Goal: Task Accomplishment & Management: Complete application form

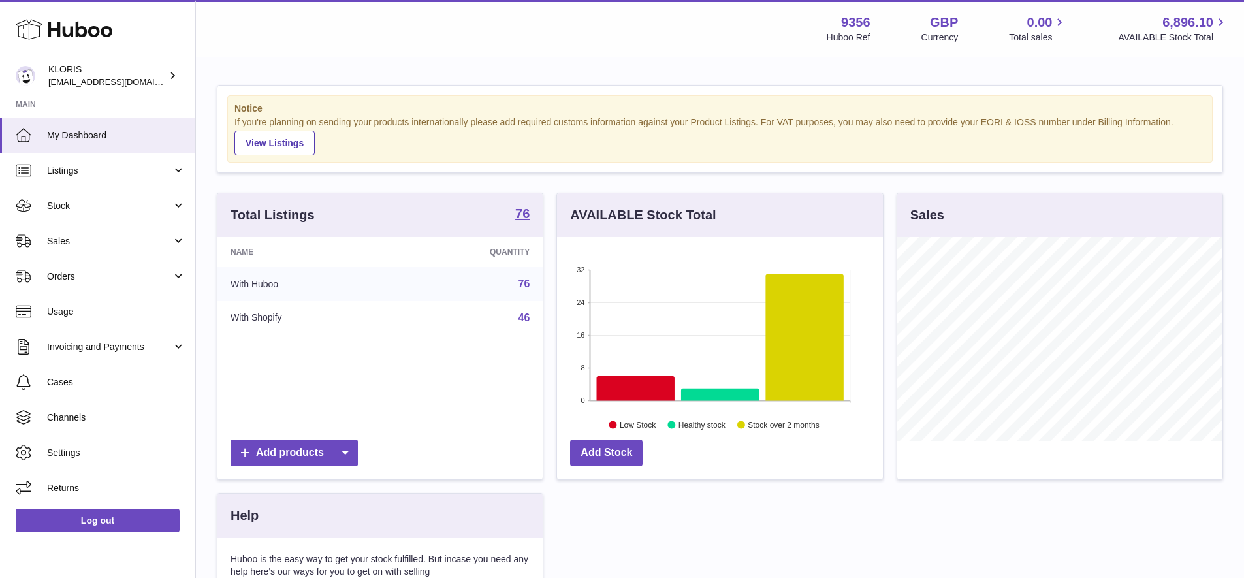
scroll to position [204, 326]
click at [69, 200] on span "Stock" at bounding box center [109, 206] width 125 height 12
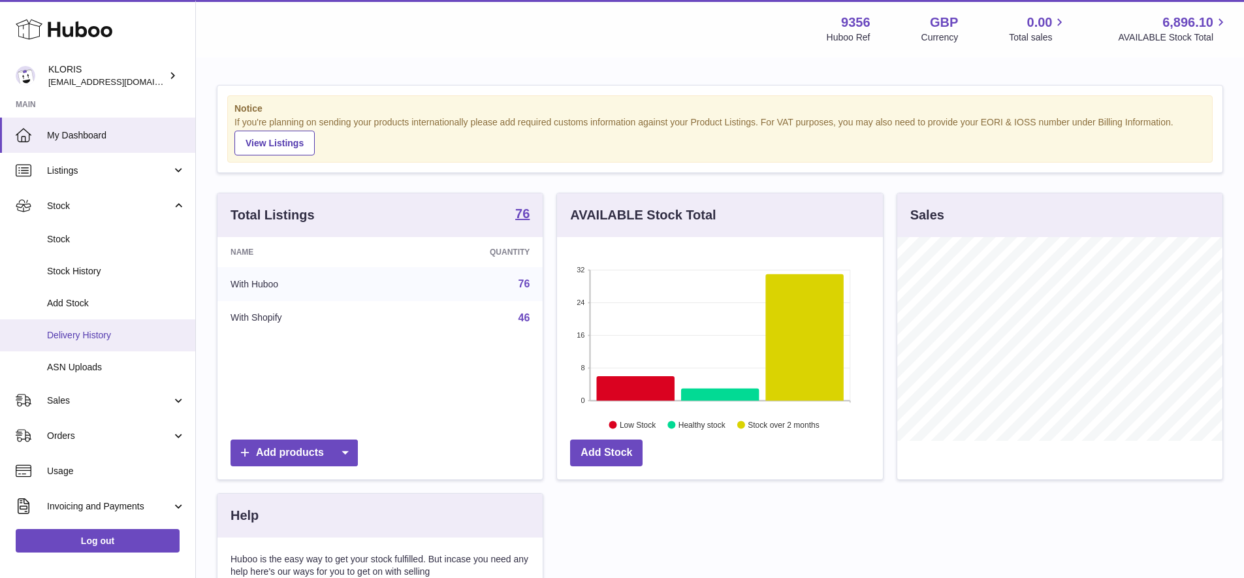
click at [104, 329] on span "Delivery History" at bounding box center [116, 335] width 138 height 12
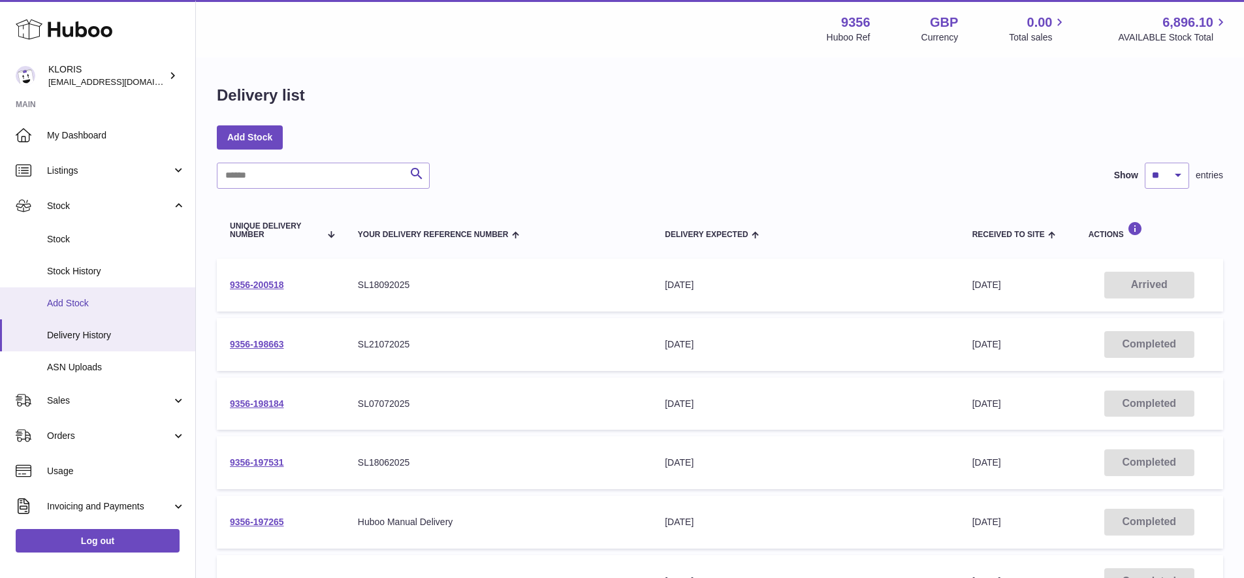
click at [78, 298] on span "Add Stock" at bounding box center [116, 303] width 138 height 12
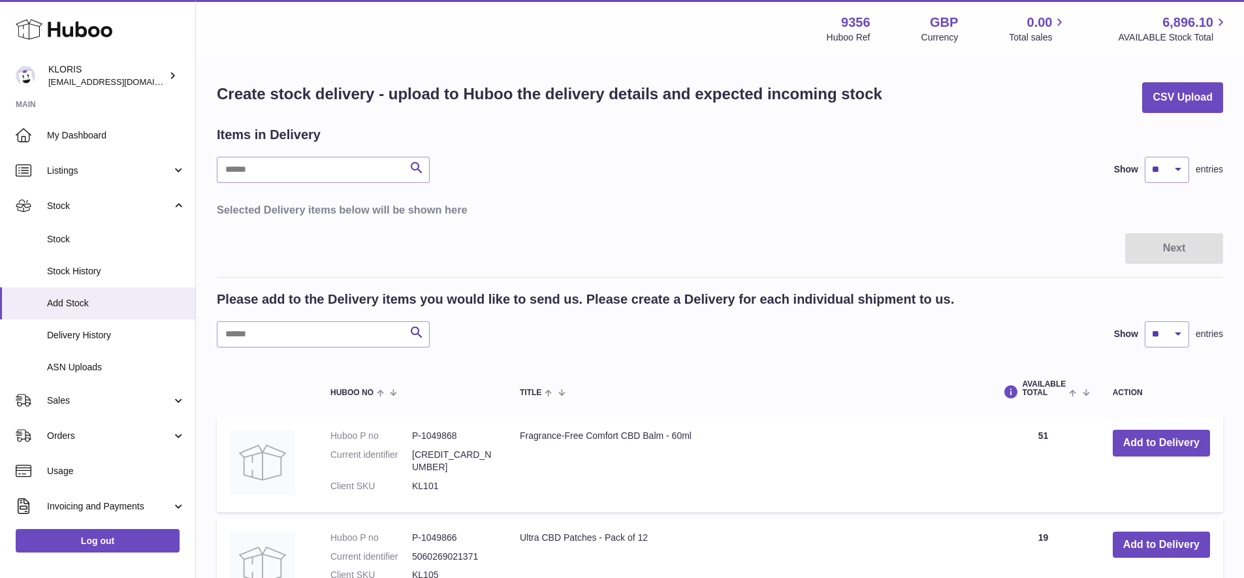
scroll to position [6, 0]
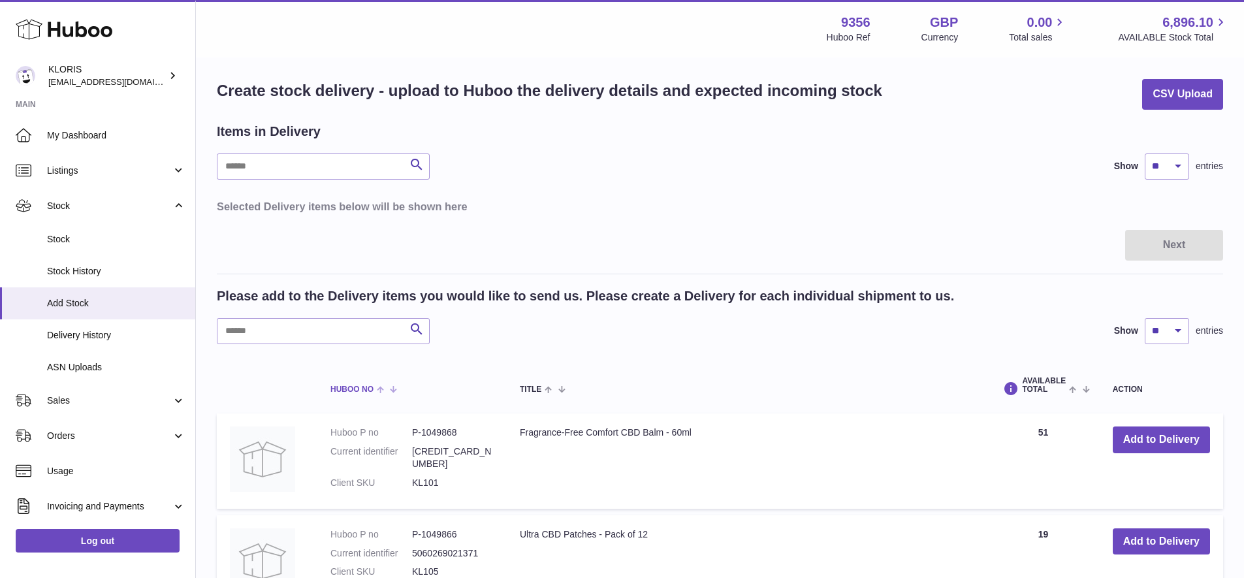
click at [380, 386] on span at bounding box center [384, 388] width 20 height 10
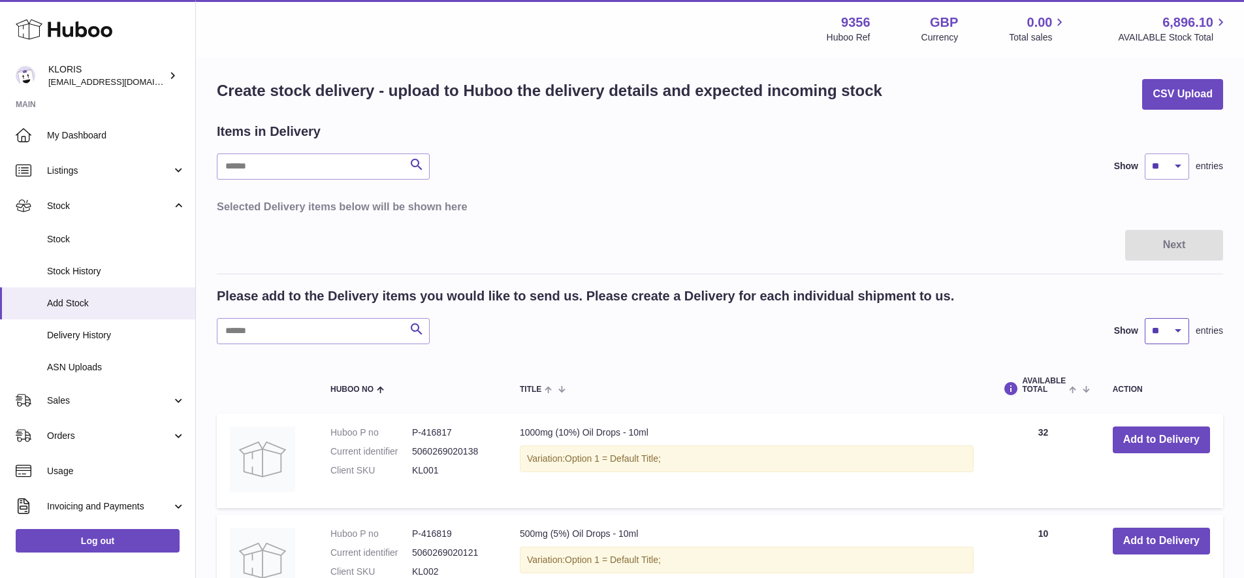
select select "***"
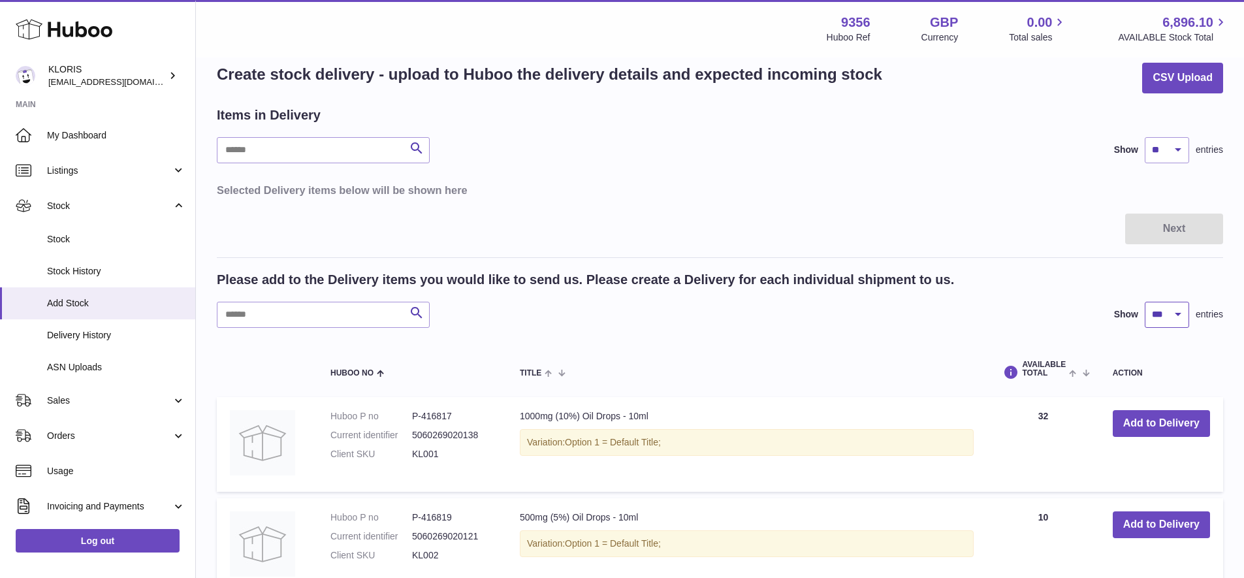
scroll to position [25, 0]
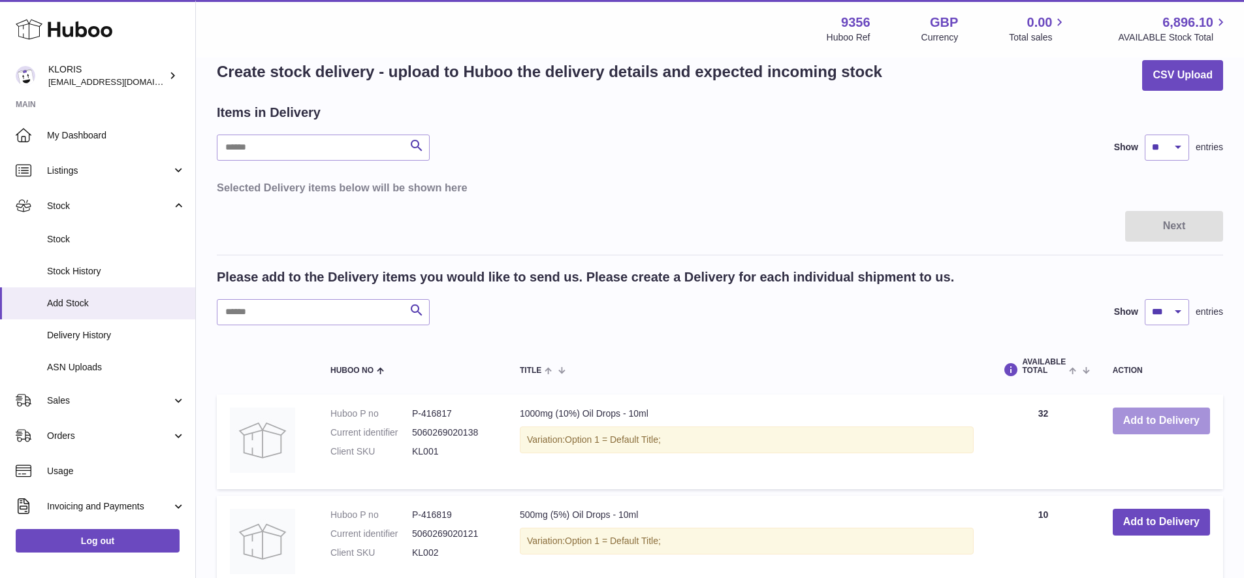
click at [1152, 417] on button "Add to Delivery" at bounding box center [1161, 420] width 97 height 27
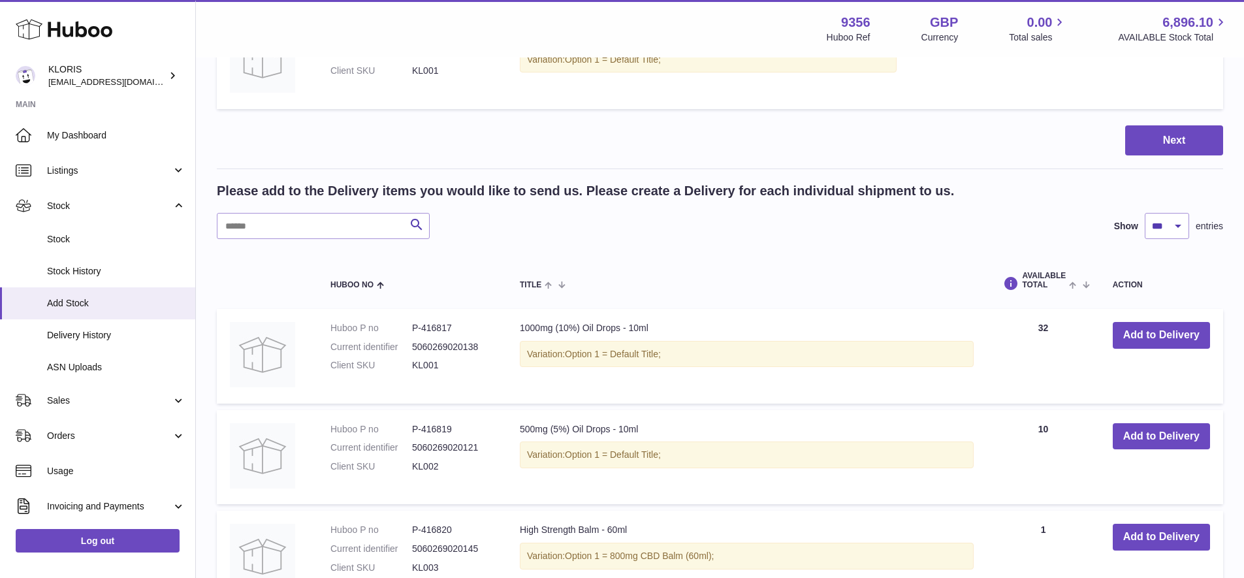
scroll to position [266, 0]
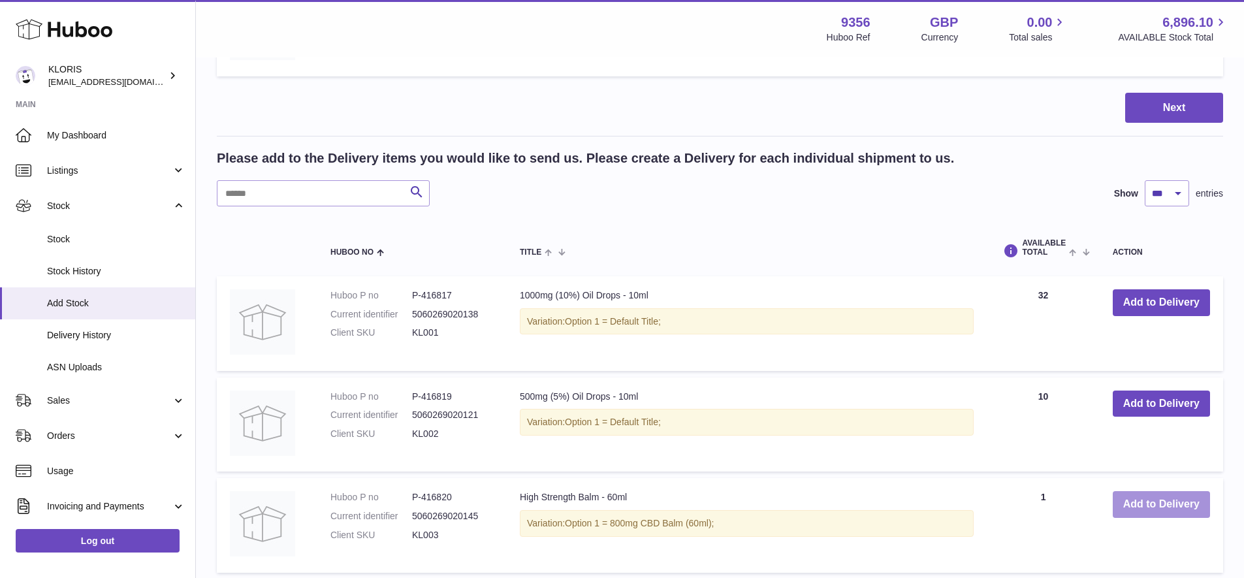
click at [1143, 498] on button "Add to Delivery" at bounding box center [1161, 504] width 97 height 27
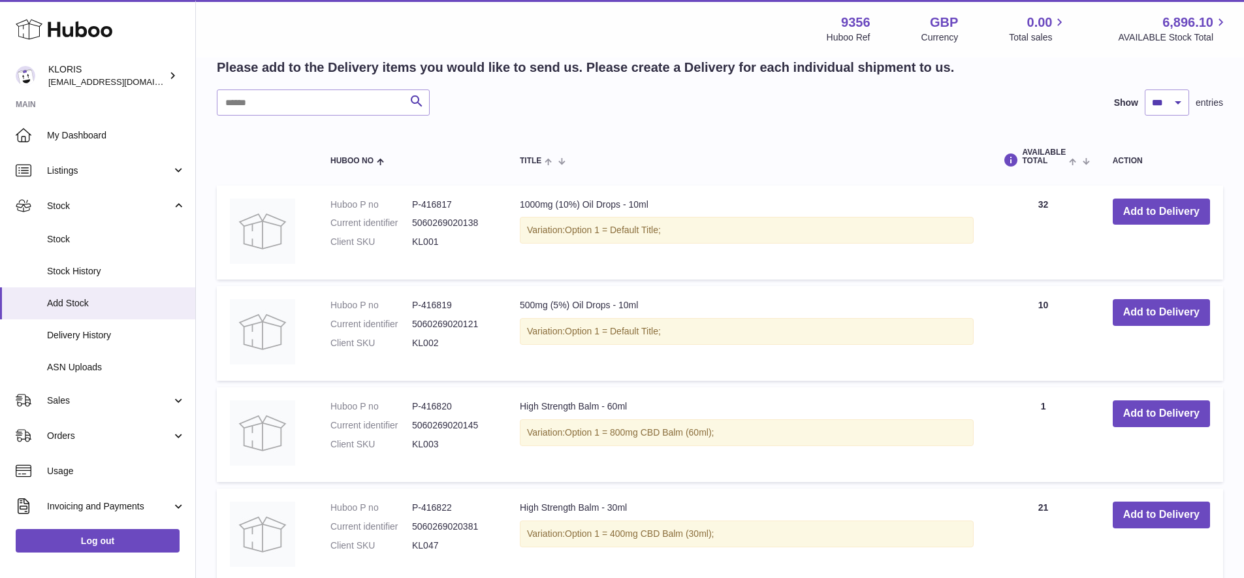
scroll to position [461, 0]
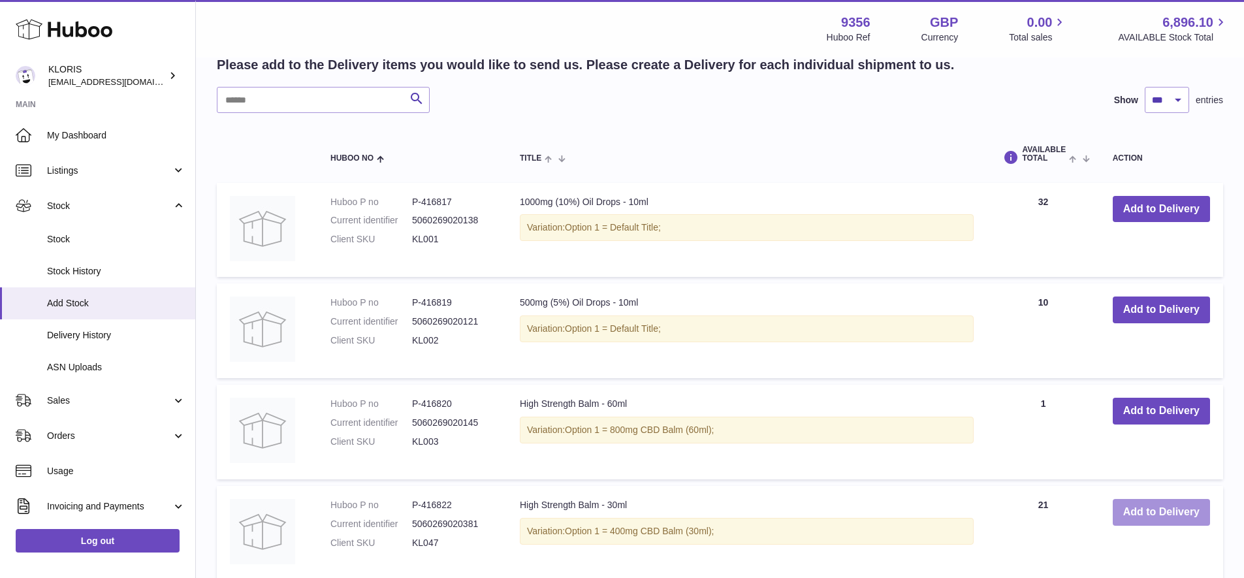
click at [1143, 503] on button "Add to Delivery" at bounding box center [1161, 512] width 97 height 27
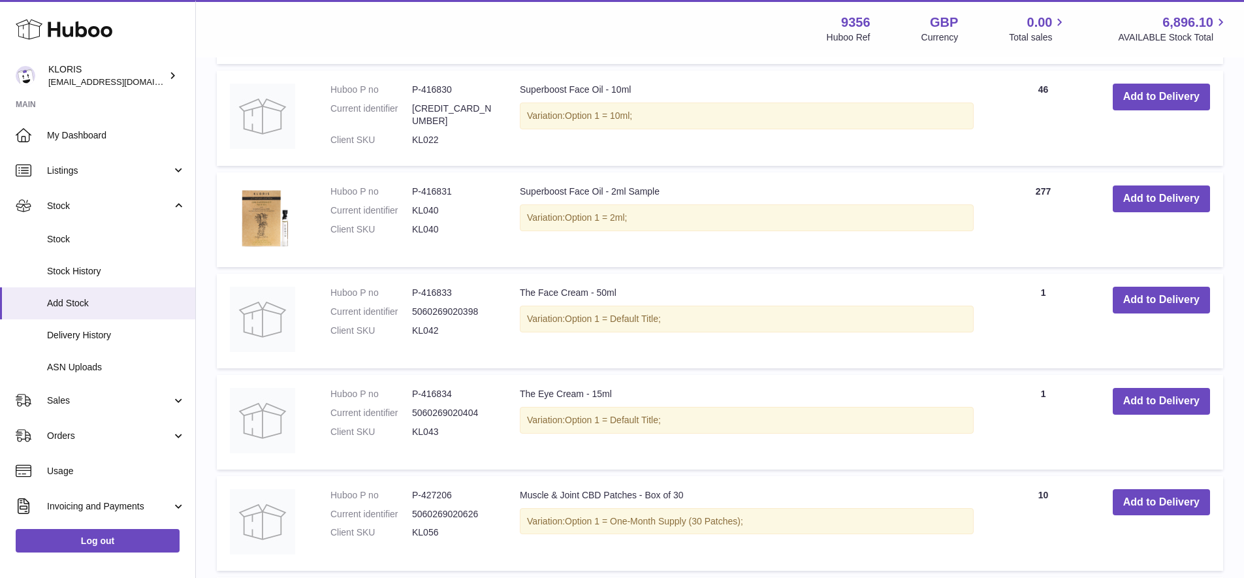
scroll to position [1708, 0]
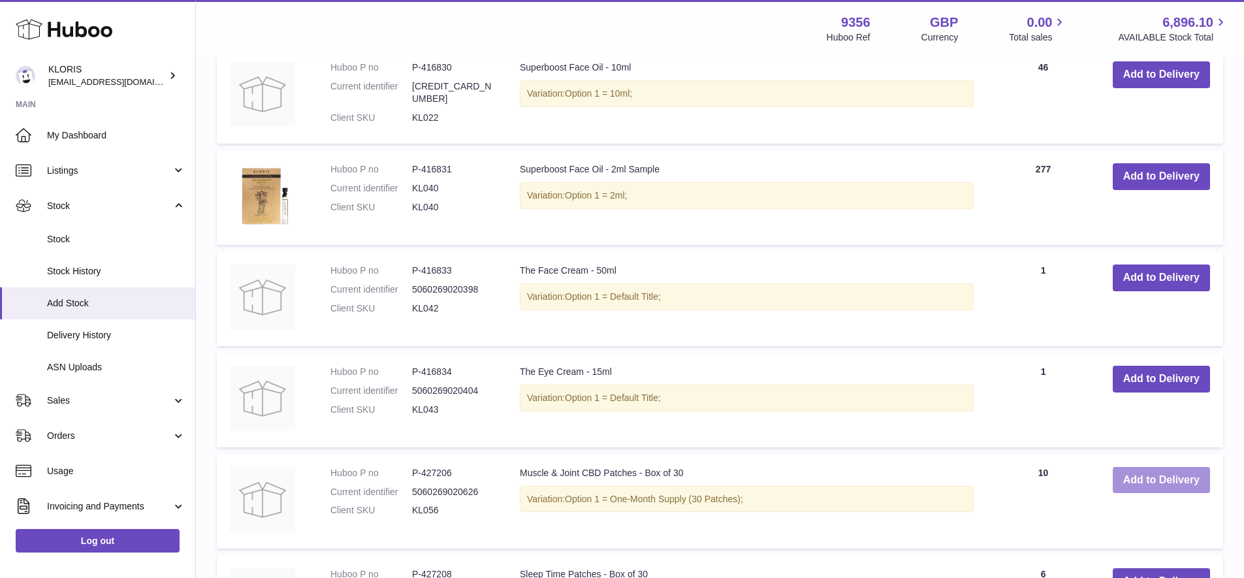
click at [1134, 469] on button "Add to Delivery" at bounding box center [1161, 480] width 97 height 27
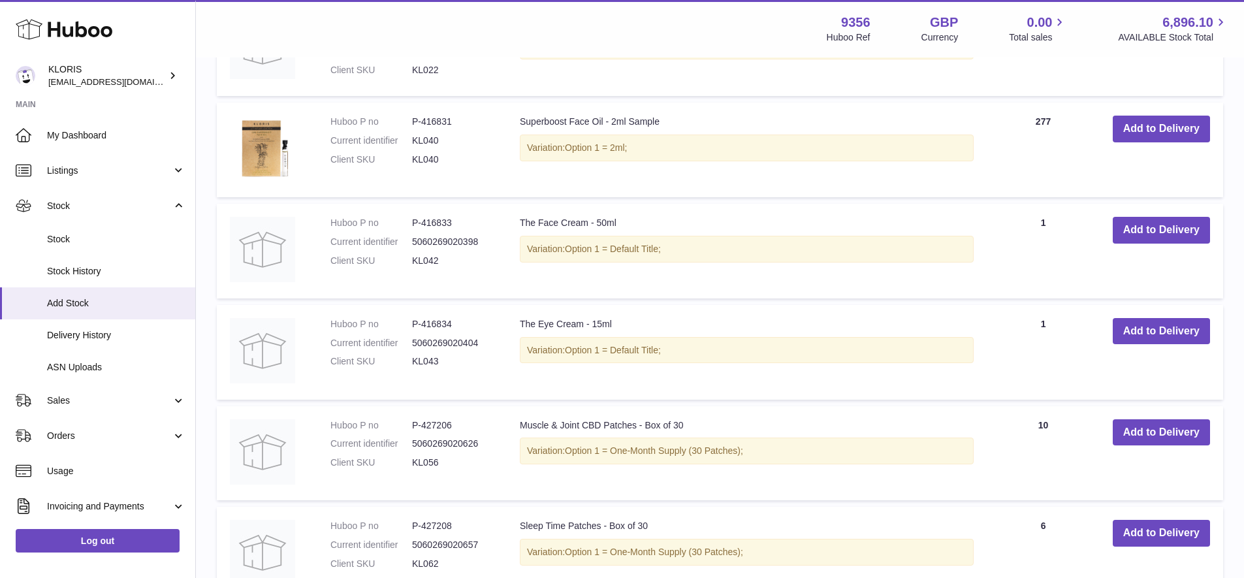
scroll to position [1887, 0]
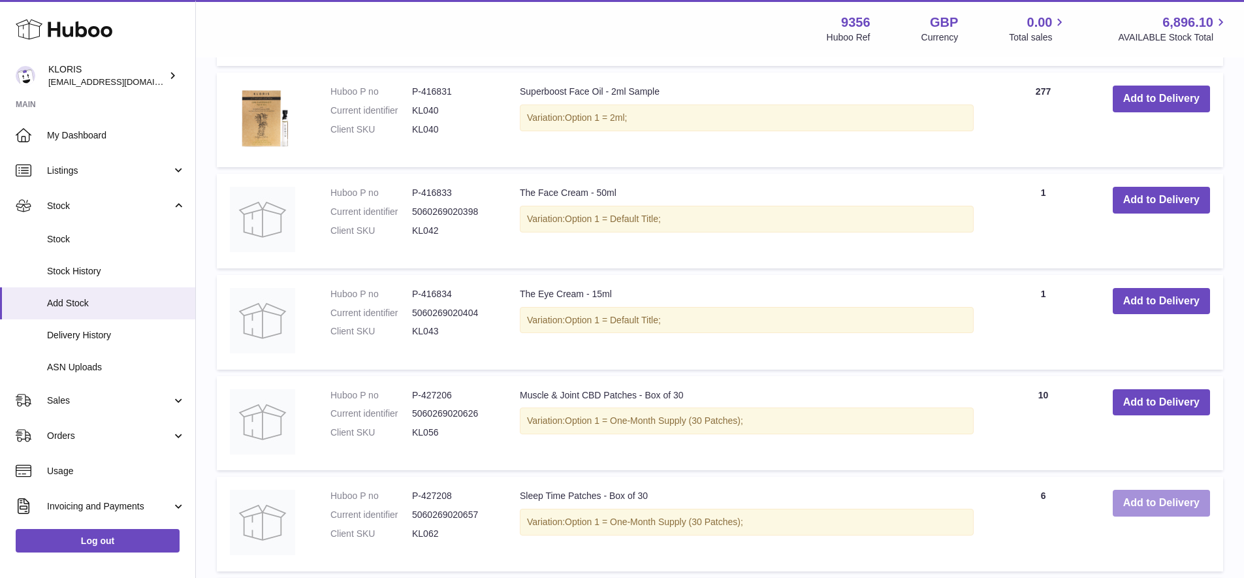
click at [1151, 490] on button "Add to Delivery" at bounding box center [1161, 503] width 97 height 27
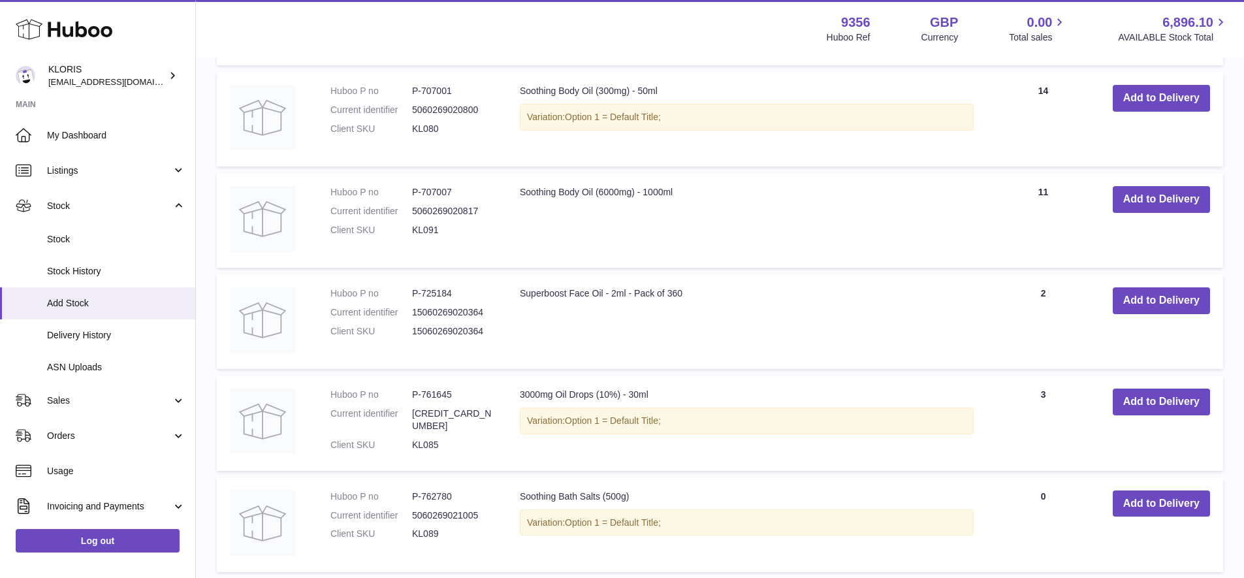
scroll to position [4419, 0]
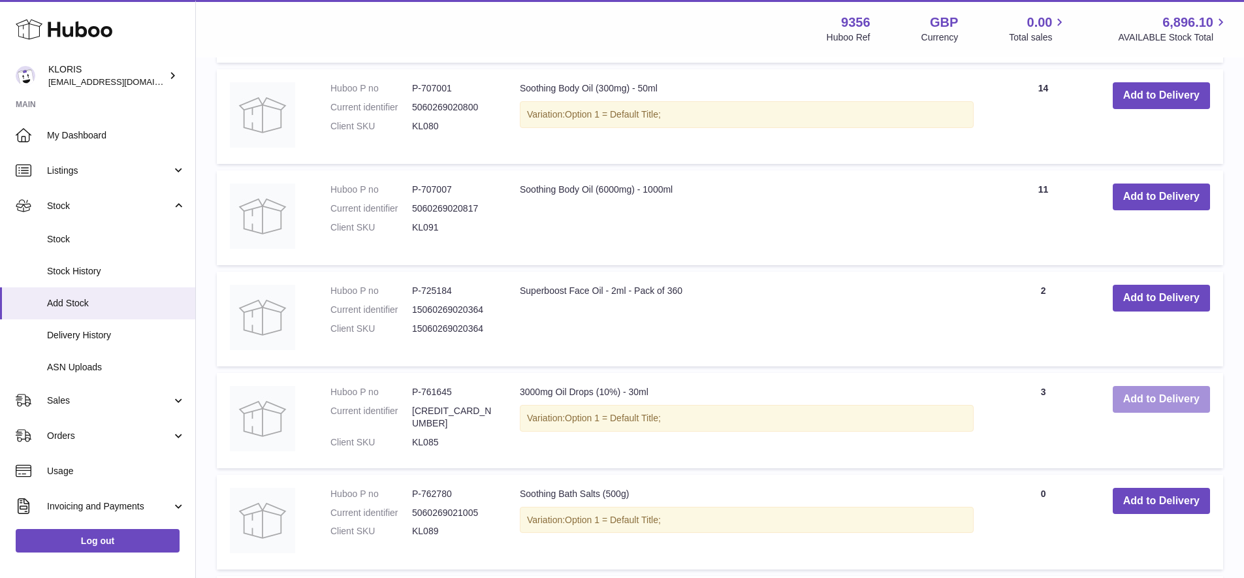
click at [1157, 386] on button "Add to Delivery" at bounding box center [1161, 399] width 97 height 27
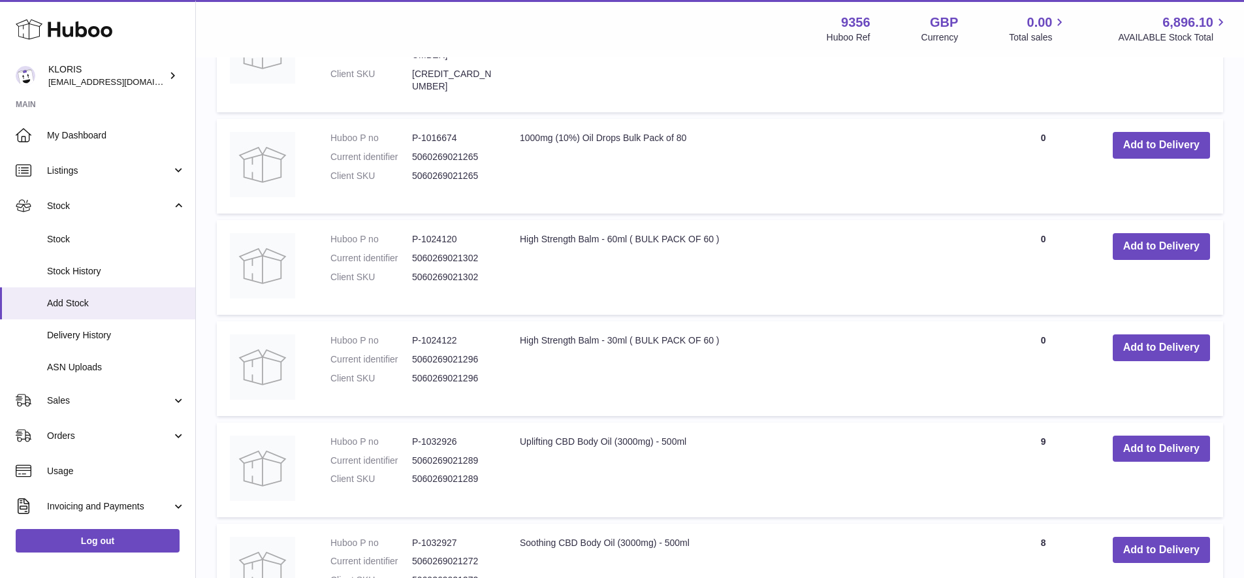
scroll to position [7235, 0]
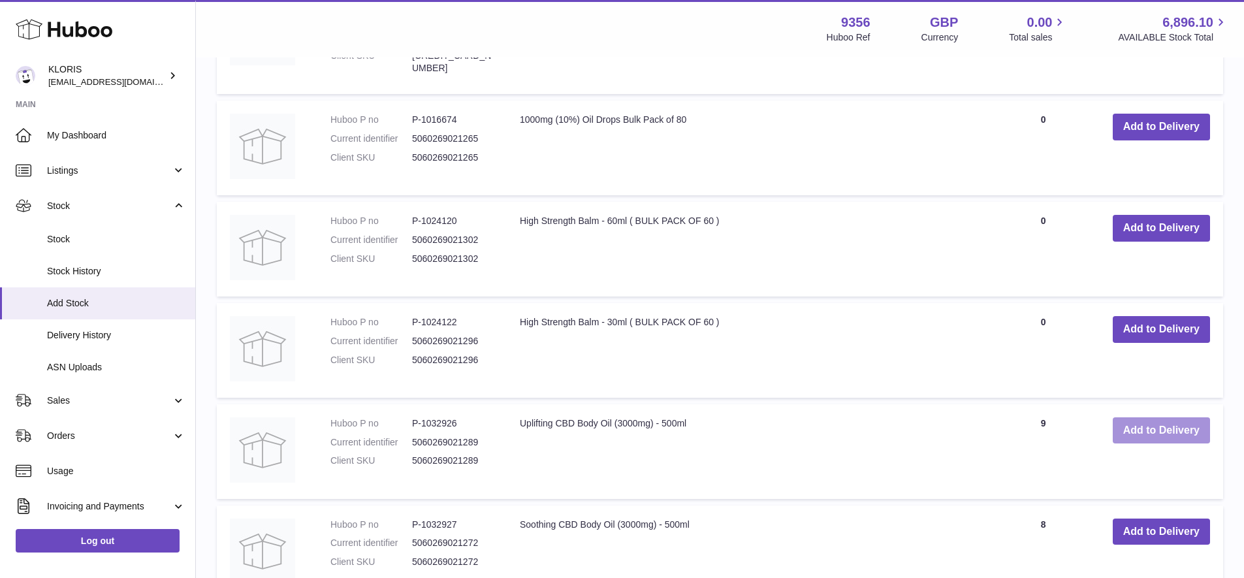
click at [1147, 417] on button "Add to Delivery" at bounding box center [1161, 430] width 97 height 27
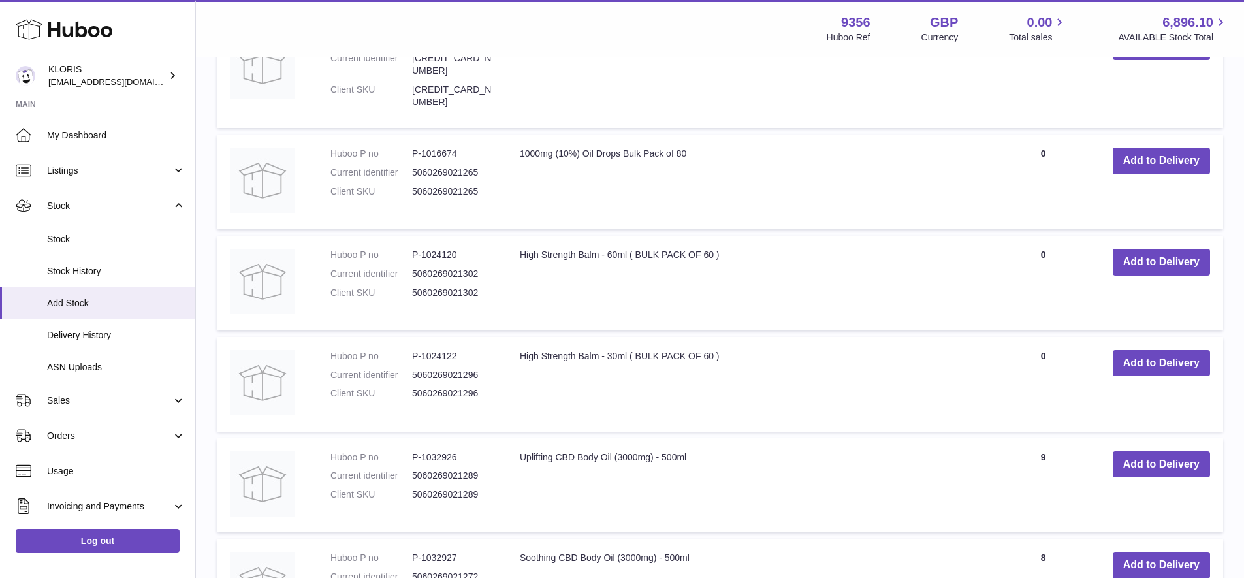
scroll to position [7354, 0]
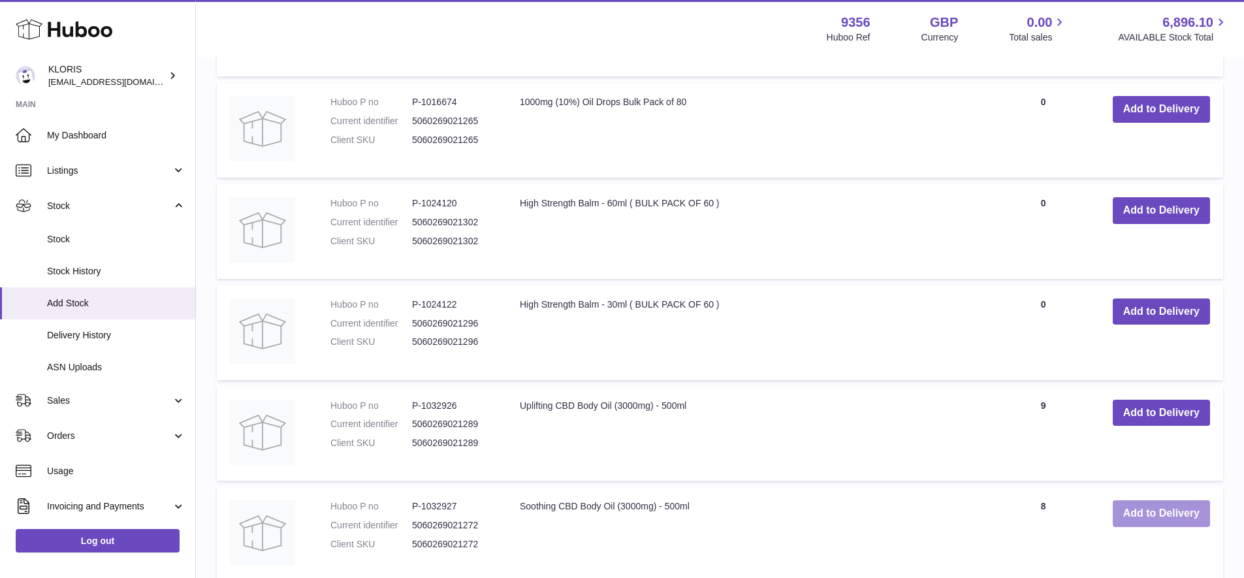
click at [1173, 500] on button "Add to Delivery" at bounding box center [1161, 513] width 97 height 27
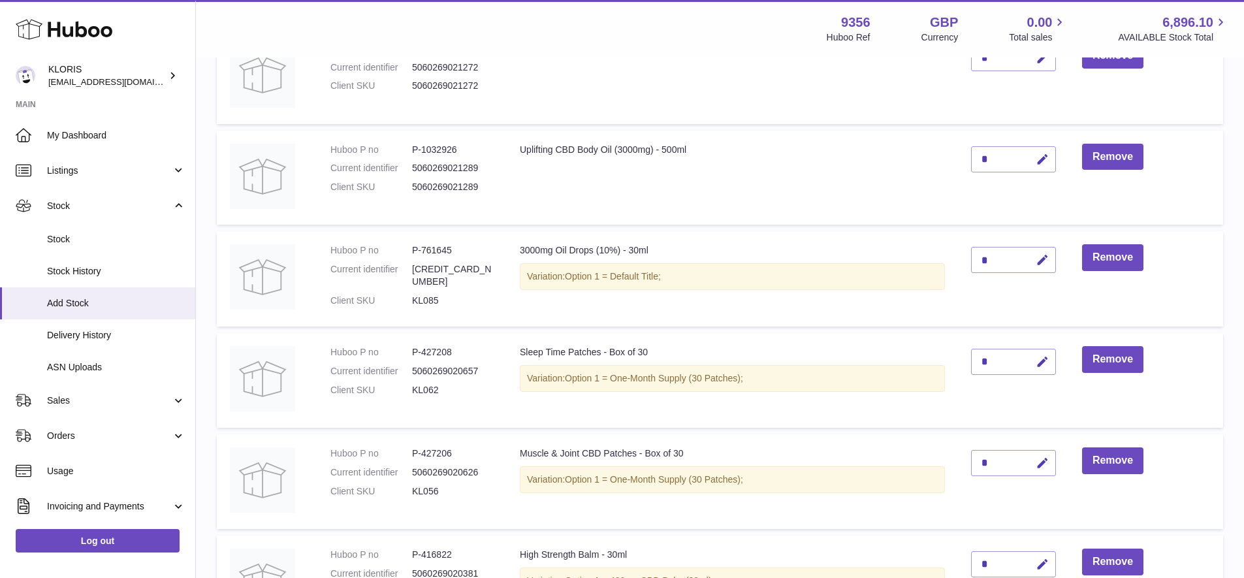
scroll to position [0, 0]
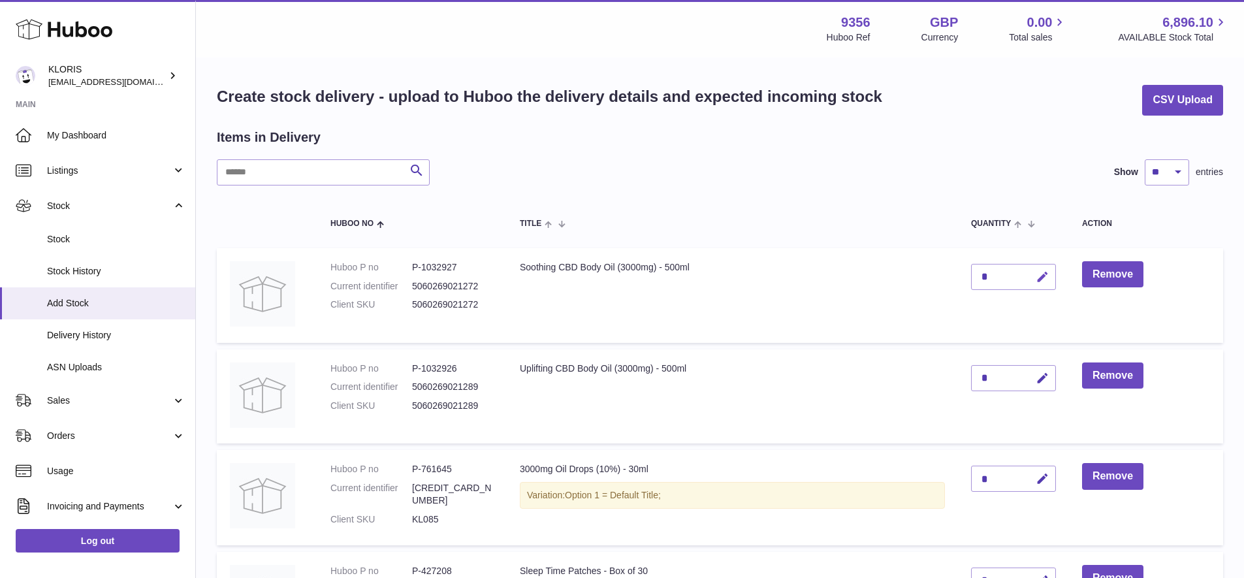
click at [1039, 272] on icon "button" at bounding box center [1043, 277] width 14 height 14
type input "**"
click at [1041, 271] on icon "submit" at bounding box center [1043, 277] width 12 height 12
click at [1042, 372] on icon "button" at bounding box center [1043, 379] width 14 height 14
type input "**"
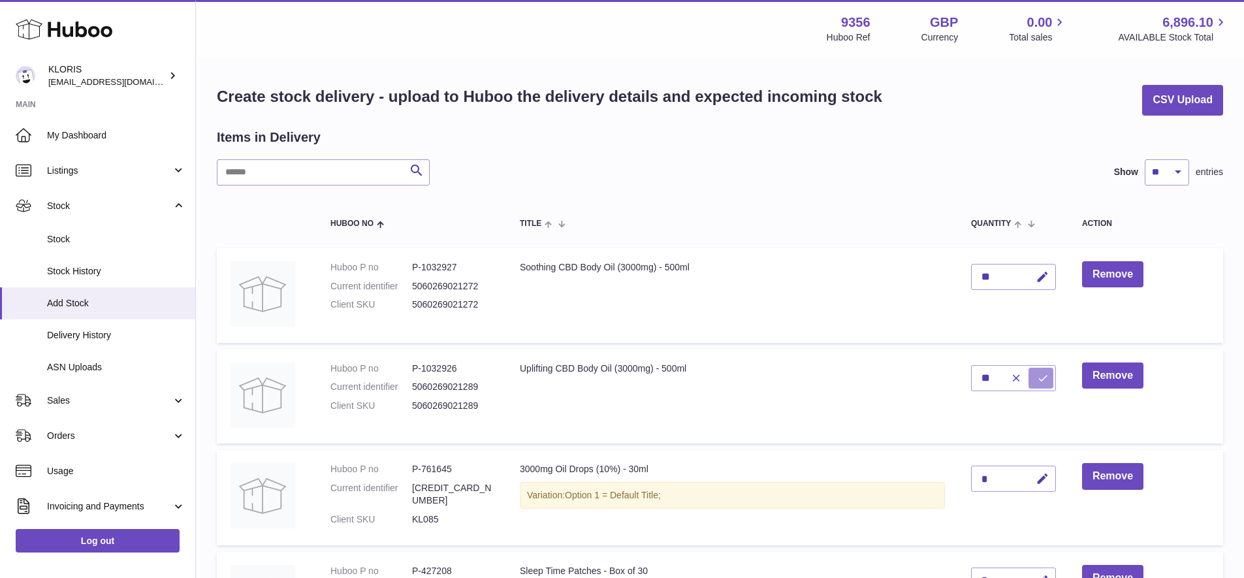
click at [1042, 374] on icon "submit" at bounding box center [1043, 378] width 12 height 12
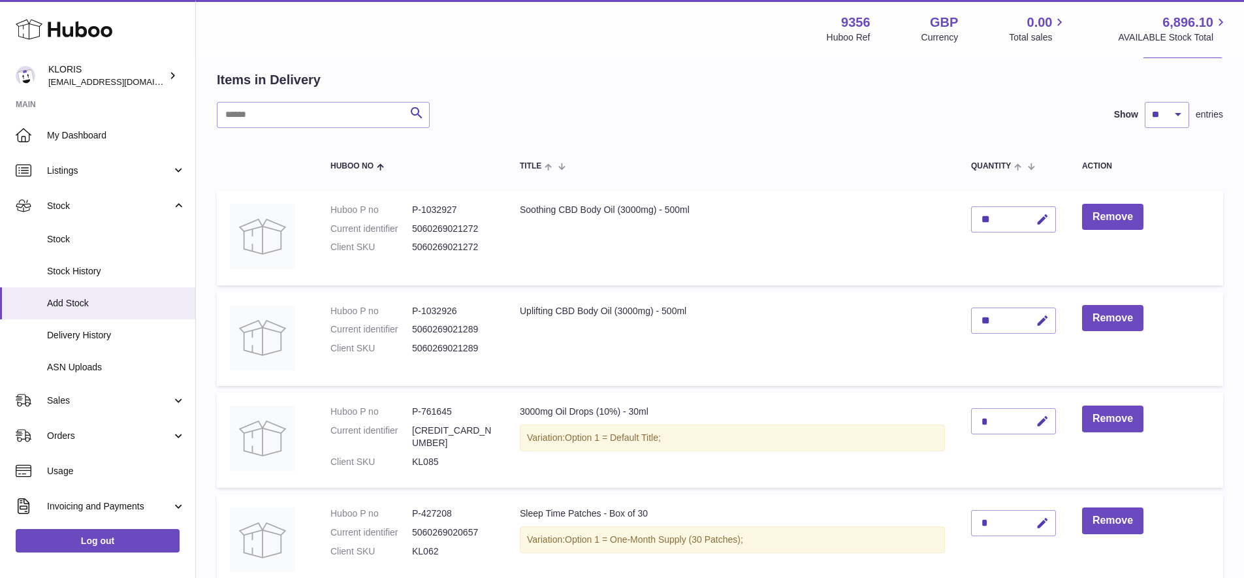
scroll to position [98, 0]
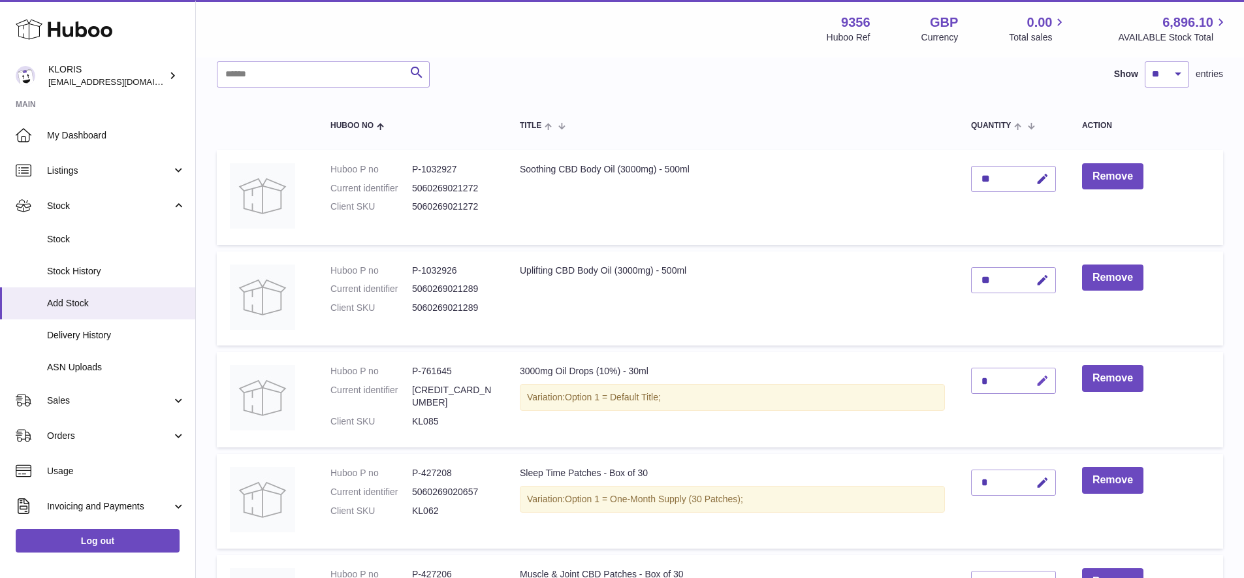
click at [1043, 374] on icon "button" at bounding box center [1043, 381] width 14 height 14
type input "**"
click at [1042, 380] on icon "submit" at bounding box center [1043, 381] width 12 height 12
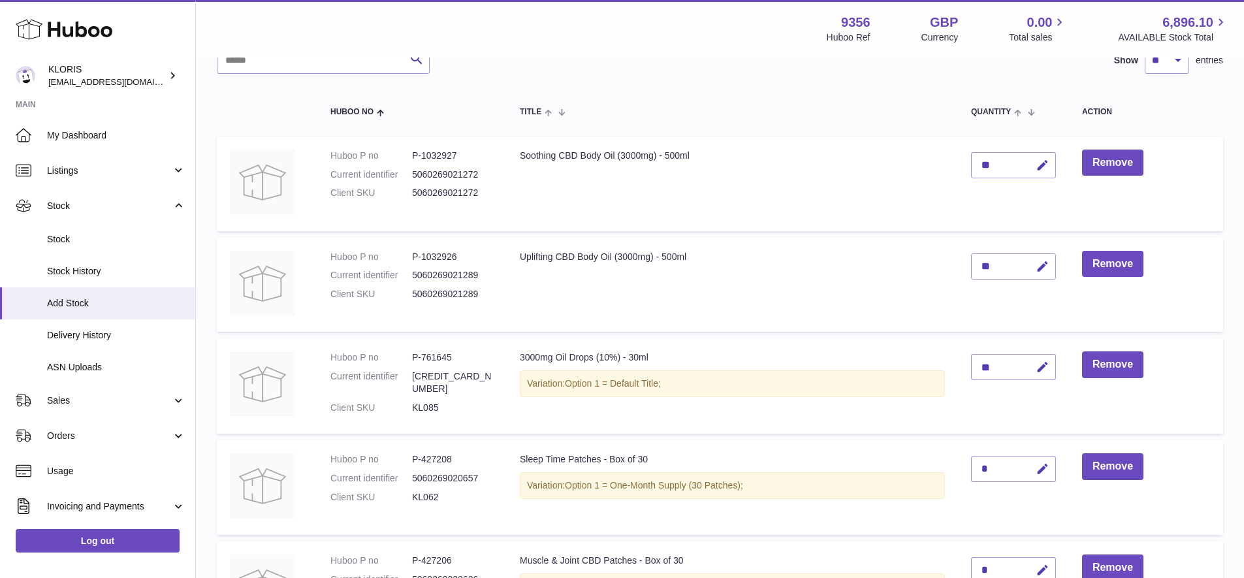
scroll to position [170, 0]
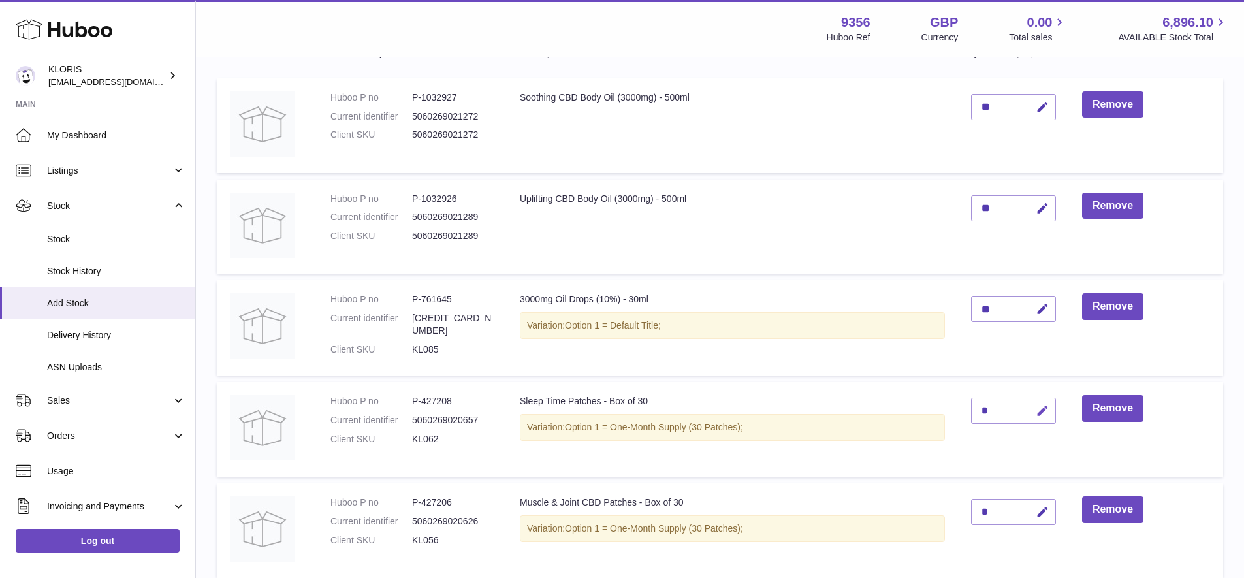
click at [1043, 405] on icon "button" at bounding box center [1043, 411] width 14 height 14
type input "**"
click at [1040, 406] on icon "submit" at bounding box center [1043, 411] width 12 height 12
click at [1041, 505] on icon "button" at bounding box center [1043, 512] width 14 height 14
type input "**"
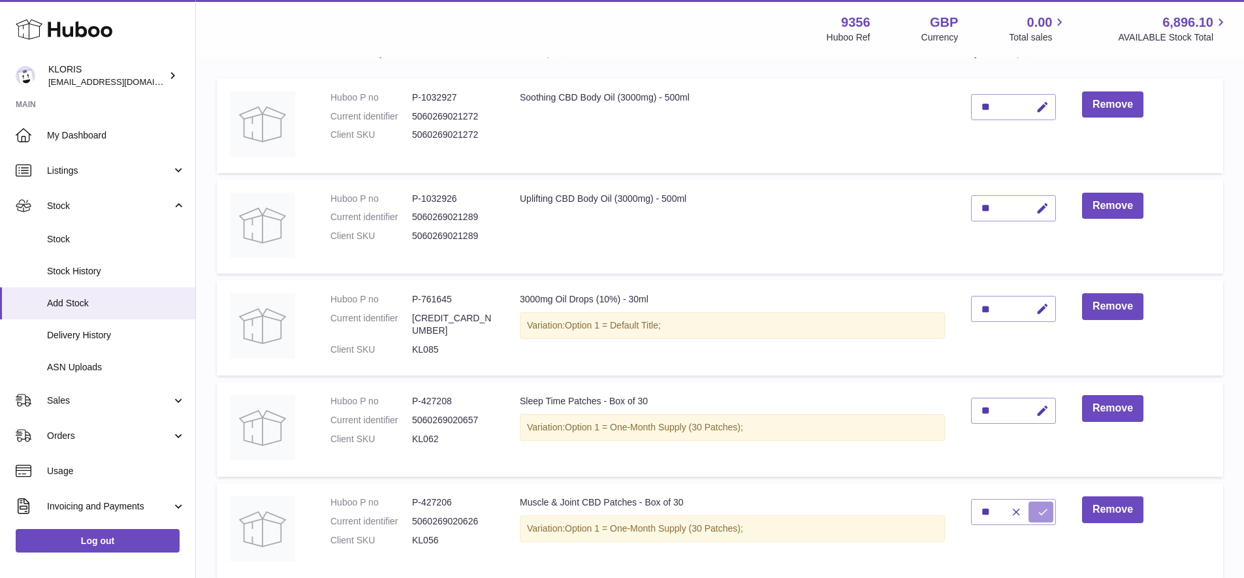
click at [1040, 507] on icon "submit" at bounding box center [1043, 512] width 12 height 12
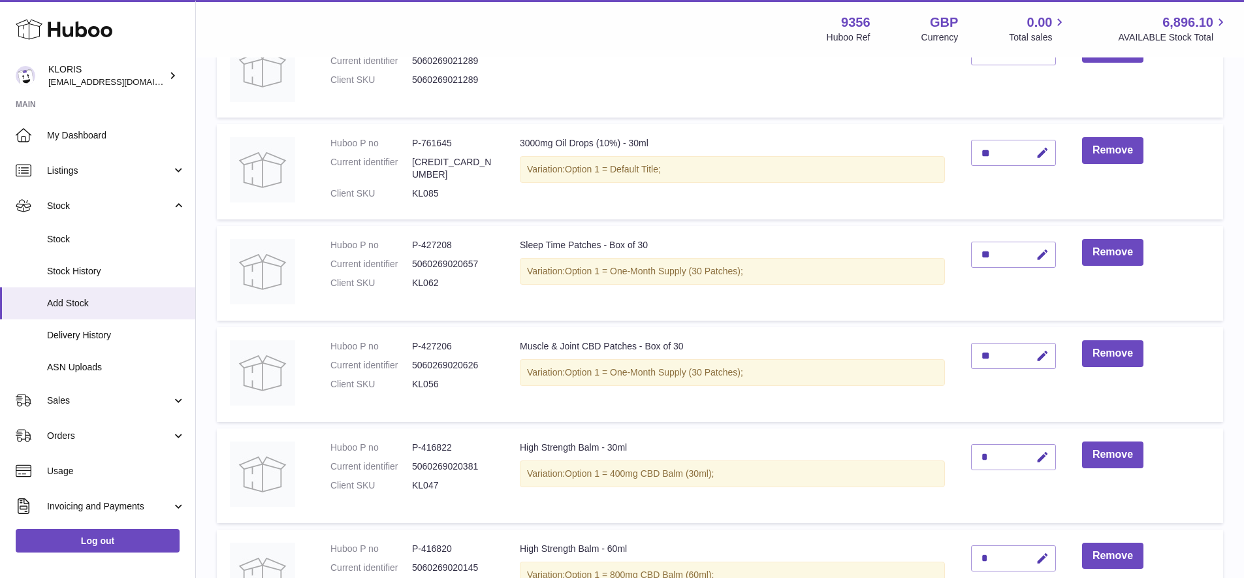
scroll to position [370, 0]
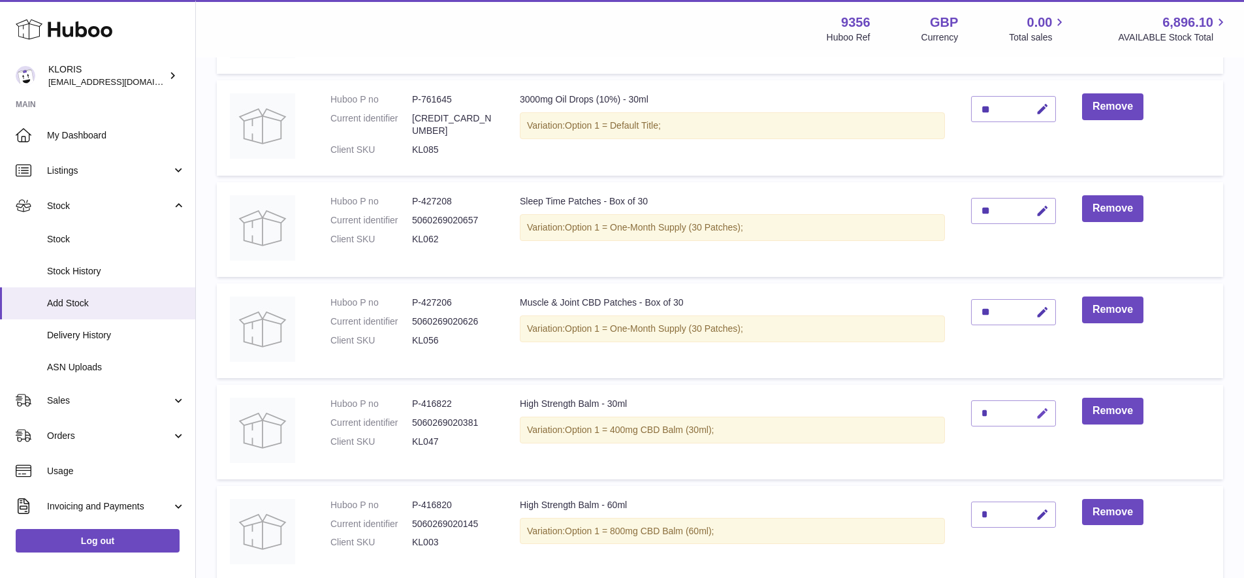
click at [1043, 407] on icon "button" at bounding box center [1043, 414] width 14 height 14
type input "**"
click at [1039, 407] on icon "submit" at bounding box center [1043, 413] width 12 height 12
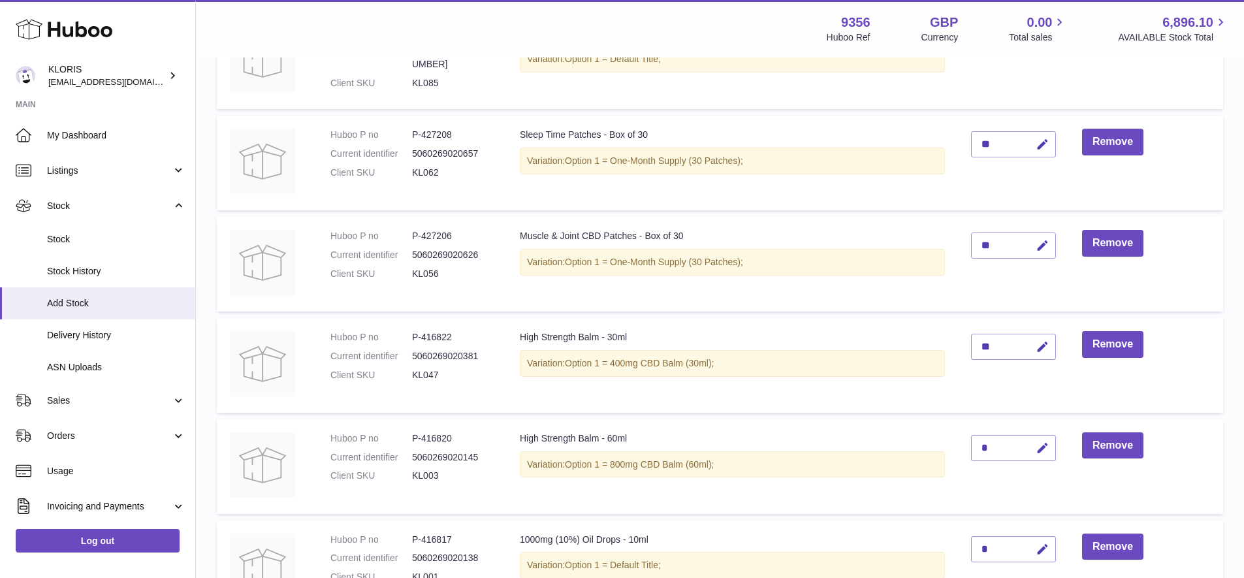
scroll to position [477, 0]
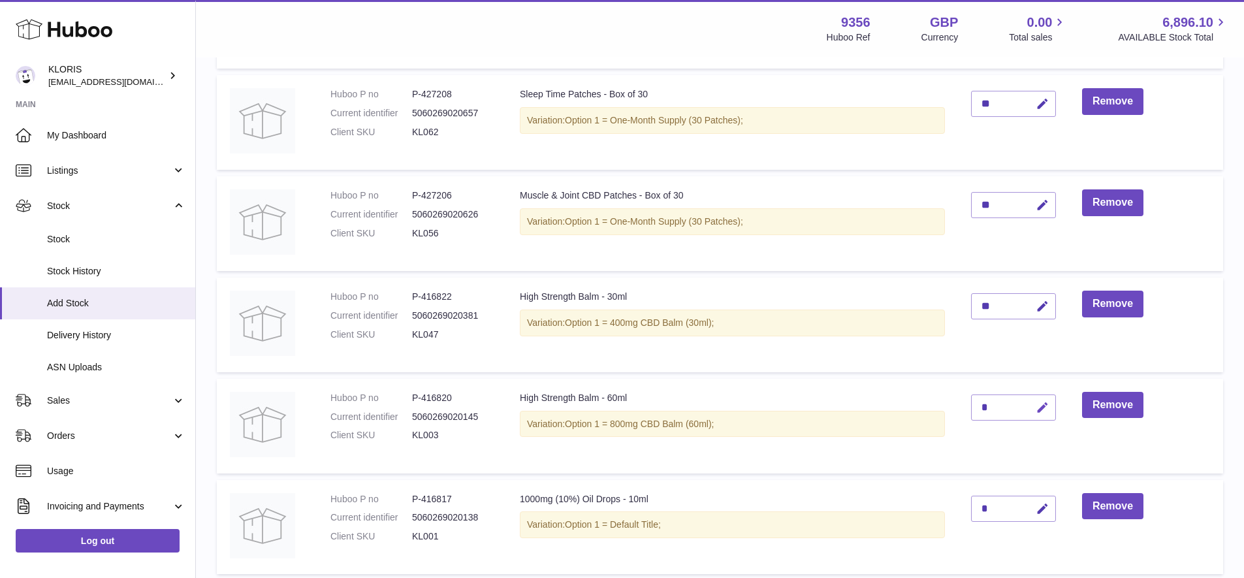
click at [1043, 401] on icon "button" at bounding box center [1043, 408] width 14 height 14
type input "**"
click at [1042, 402] on icon "submit" at bounding box center [1043, 408] width 12 height 12
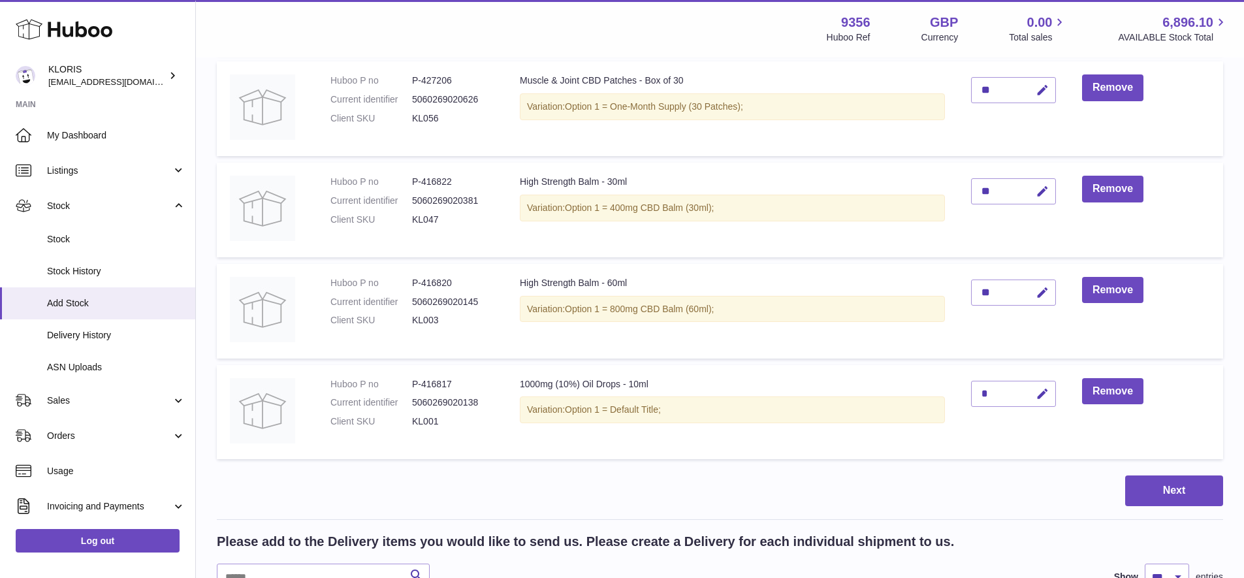
scroll to position [637, 0]
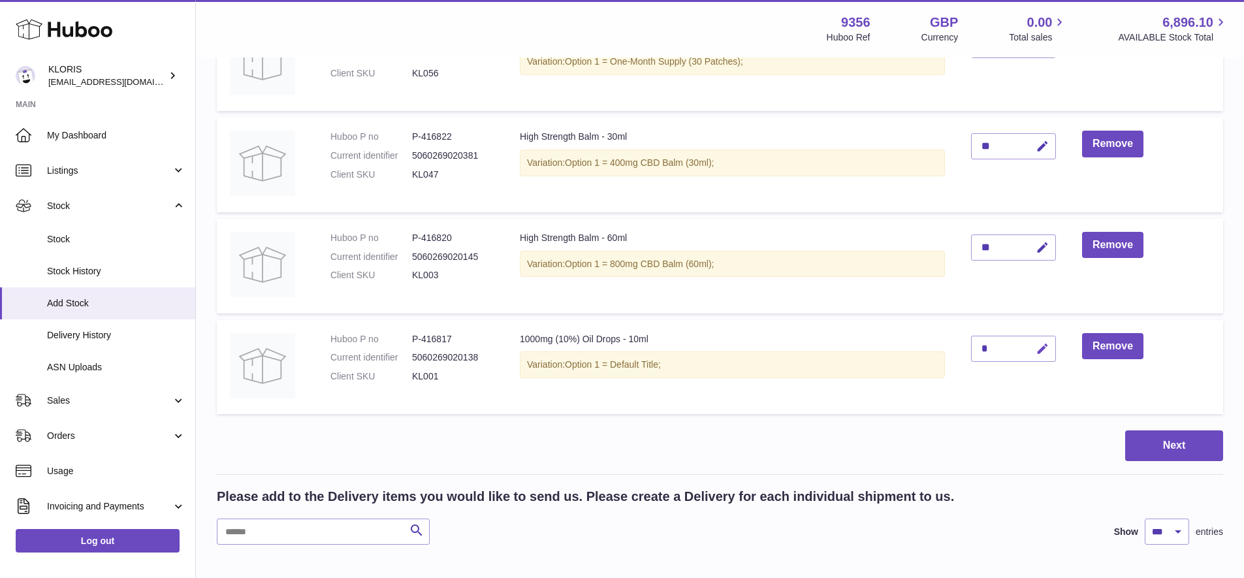
click at [1042, 342] on icon "button" at bounding box center [1043, 349] width 14 height 14
type input "**"
click at [1040, 343] on icon "submit" at bounding box center [1043, 349] width 12 height 12
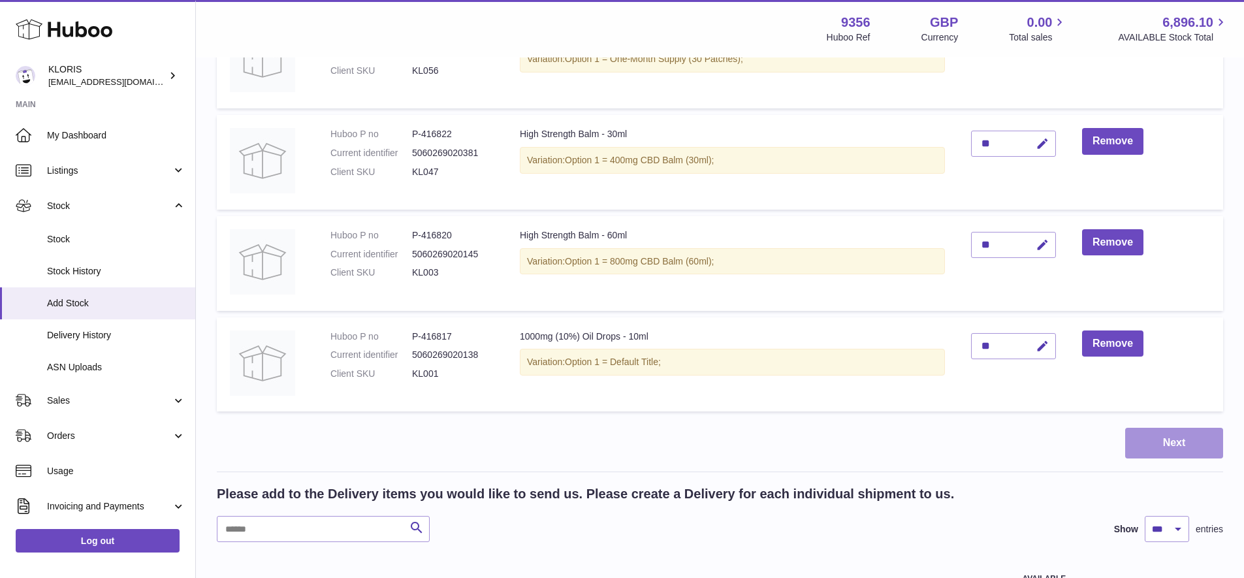
click at [1169, 434] on button "Next" at bounding box center [1174, 443] width 98 height 31
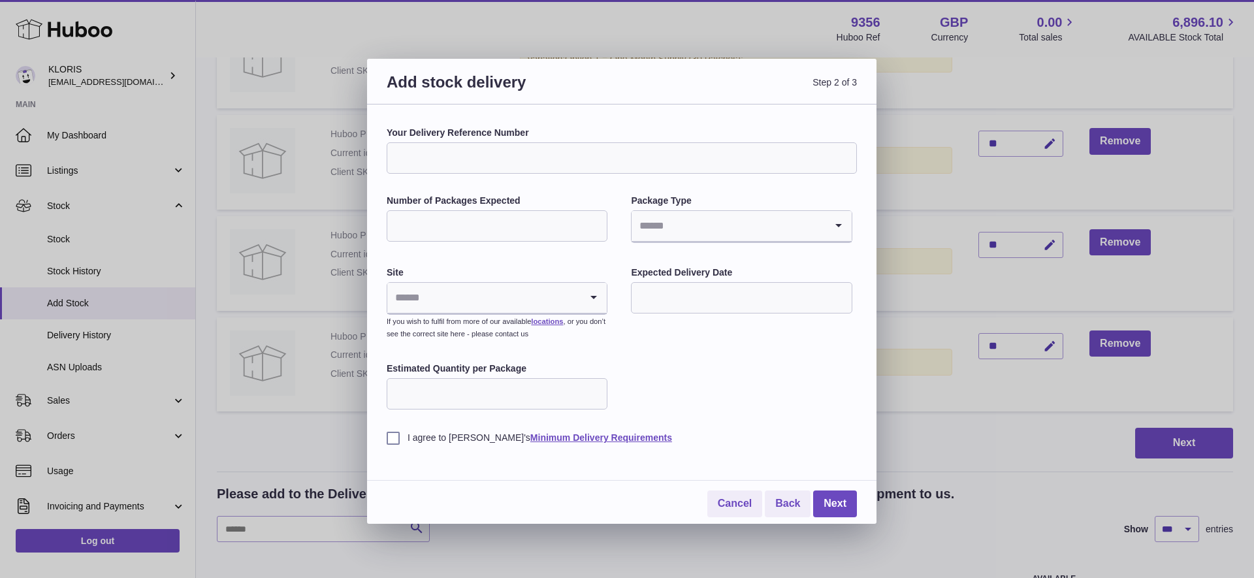
click at [544, 151] on input "Your Delivery Reference Number" at bounding box center [622, 157] width 470 height 31
type input "**********"
click at [461, 227] on input "Number of Packages Expected" at bounding box center [497, 225] width 221 height 31
type input "*"
click at [711, 223] on input "Search for option" at bounding box center [727, 226] width 193 height 30
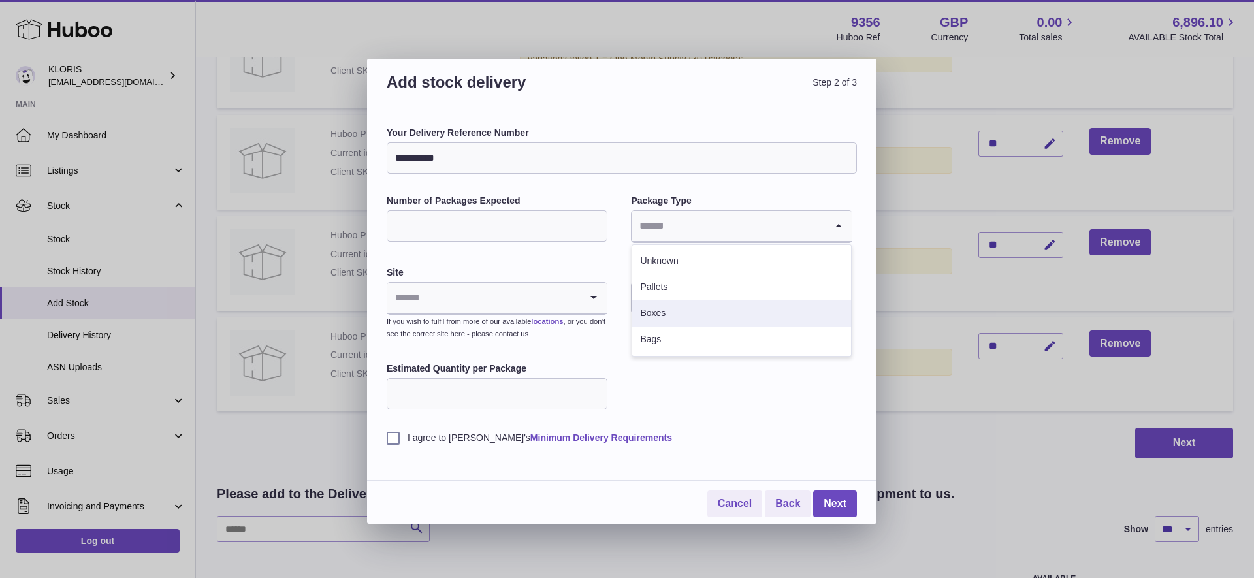
click at [676, 313] on li "Boxes" at bounding box center [741, 313] width 218 height 26
click at [595, 293] on icon "Search for option" at bounding box center [594, 298] width 26 height 30
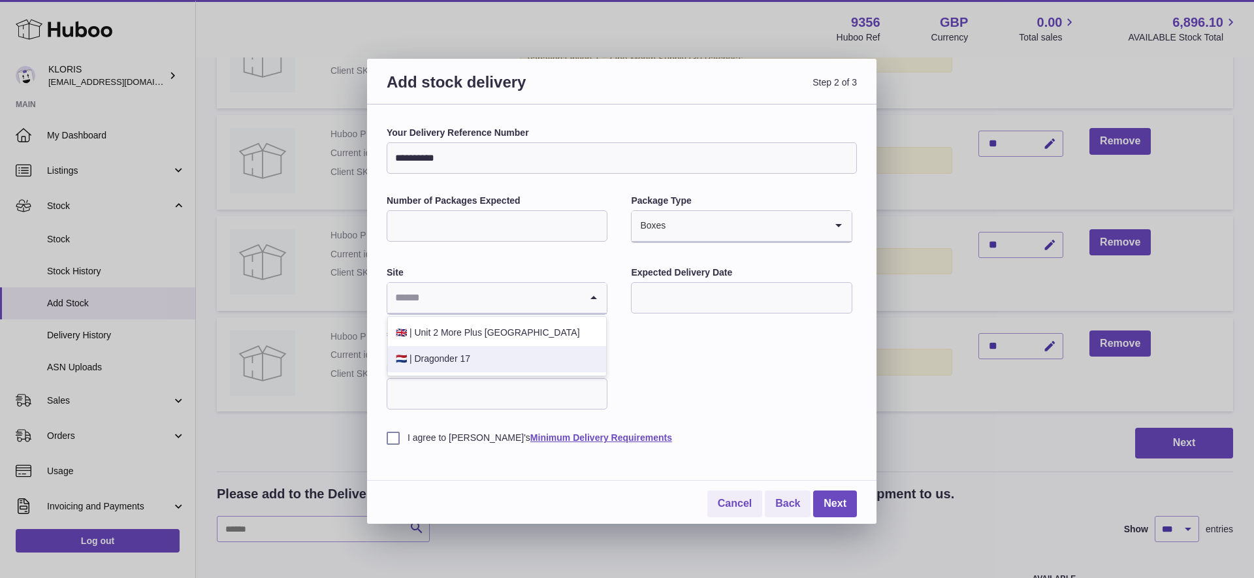
click at [458, 354] on li "🇳🇱 | Dragonder 17" at bounding box center [497, 359] width 218 height 26
click at [564, 390] on input "Estimated Quantity per Package" at bounding box center [497, 393] width 221 height 31
type input "**"
click at [392, 432] on label "I agree to Huboo's Minimum Delivery Requirements" at bounding box center [622, 438] width 470 height 12
click at [658, 291] on input "text" at bounding box center [741, 297] width 221 height 31
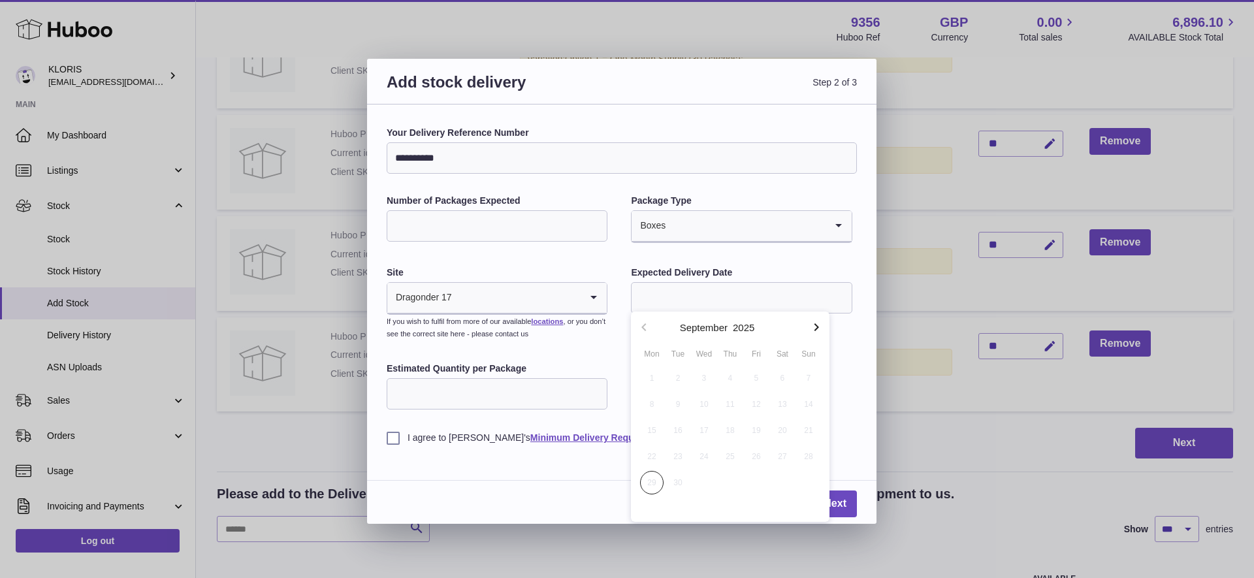
click at [819, 326] on icon "button" at bounding box center [816, 327] width 16 height 16
click at [729, 376] on span "2" at bounding box center [730, 378] width 24 height 24
type input "**********"
click at [832, 498] on link "Next" at bounding box center [835, 503] width 44 height 27
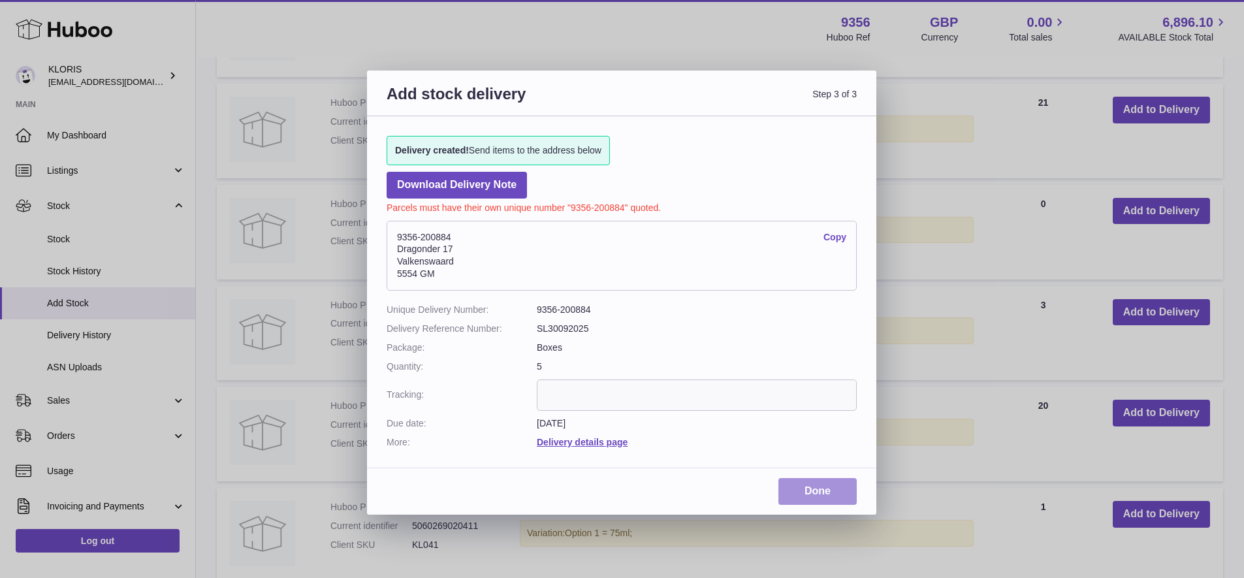
click at [818, 483] on link "Done" at bounding box center [817, 491] width 78 height 27
